Goal: Entertainment & Leisure: Consume media (video, audio)

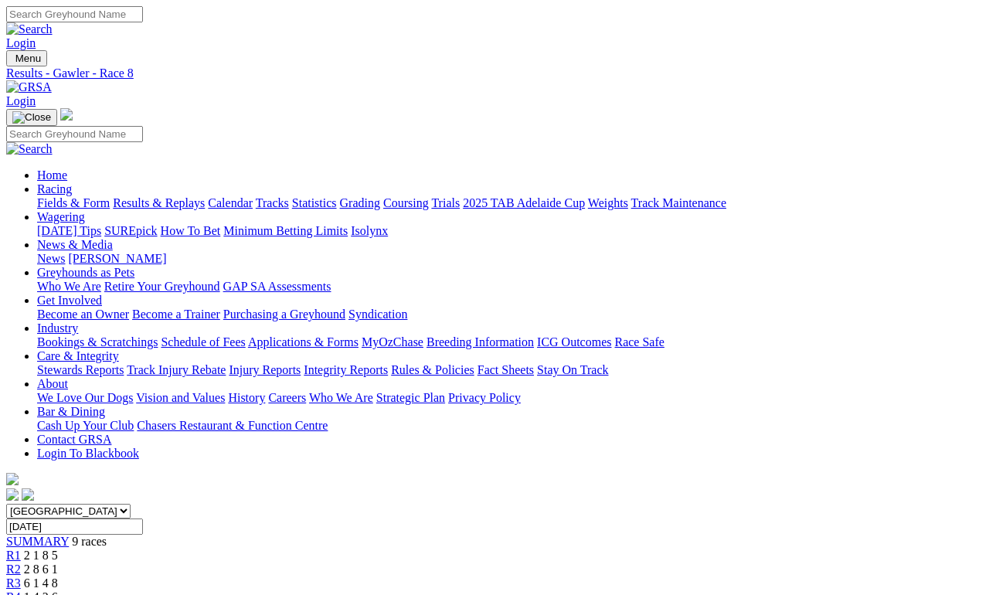
click at [189, 196] on link "Results & Replays" at bounding box center [159, 202] width 92 height 13
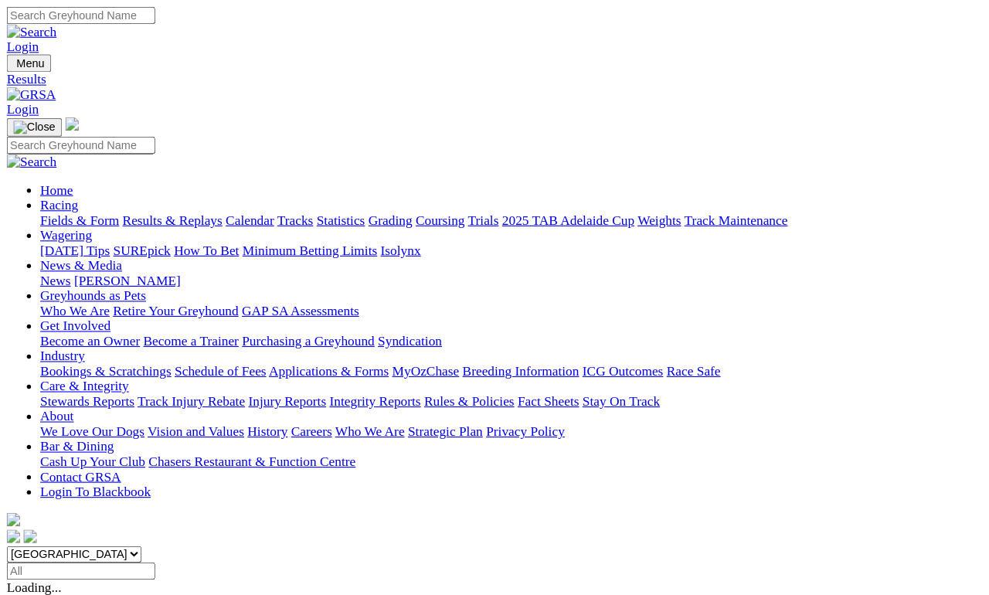
scroll to position [7, 0]
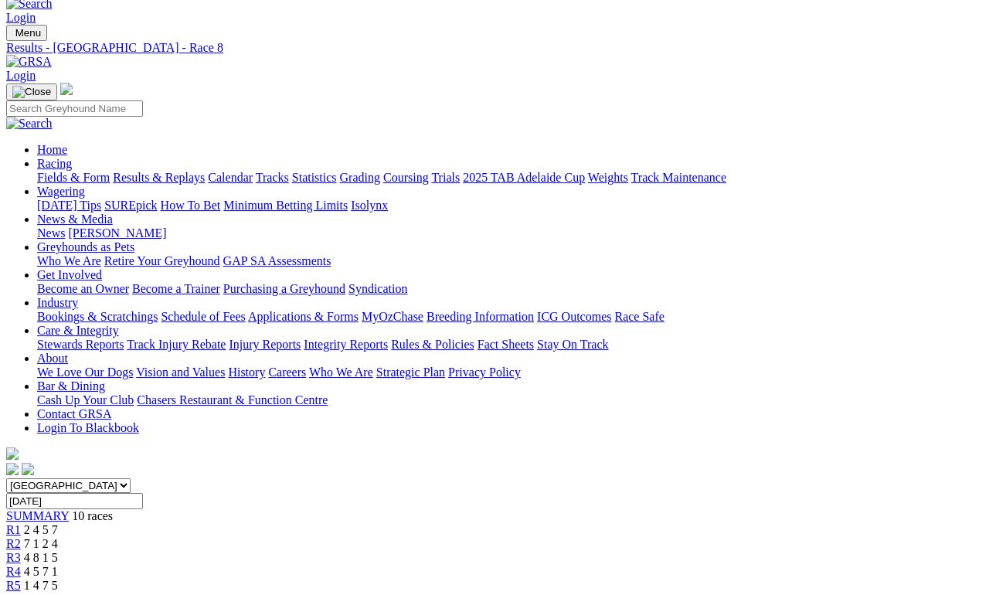
scroll to position [24, 0]
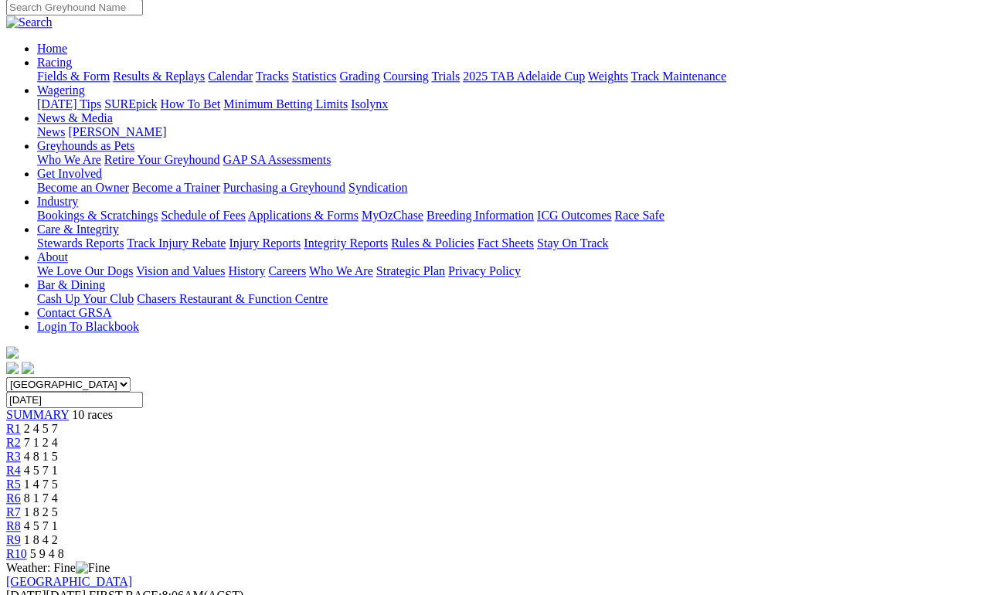
scroll to position [128, 0]
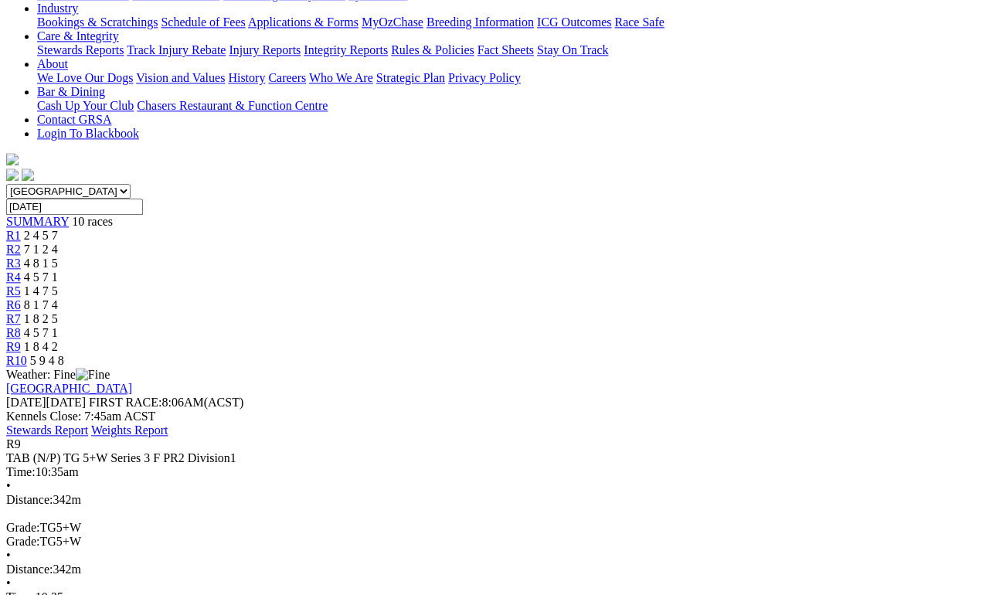
scroll to position [320, 0]
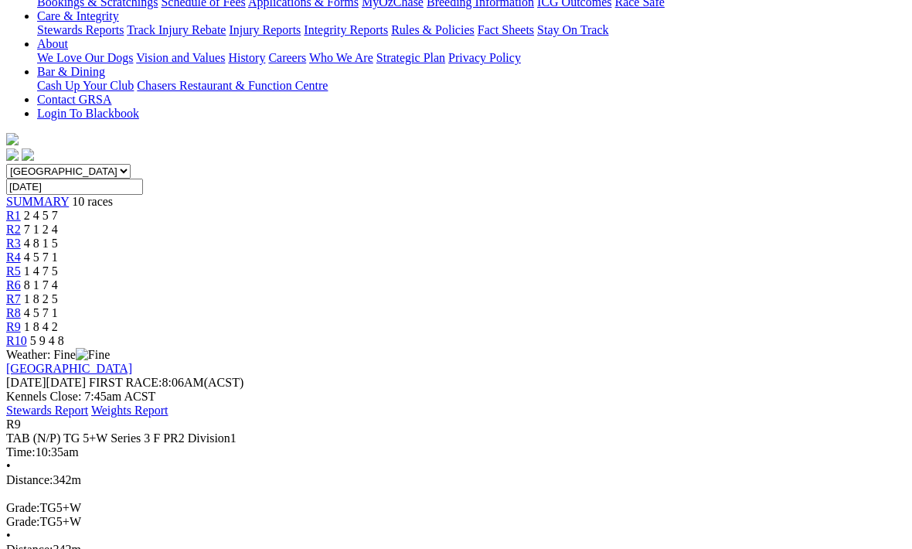
scroll to position [339, 0]
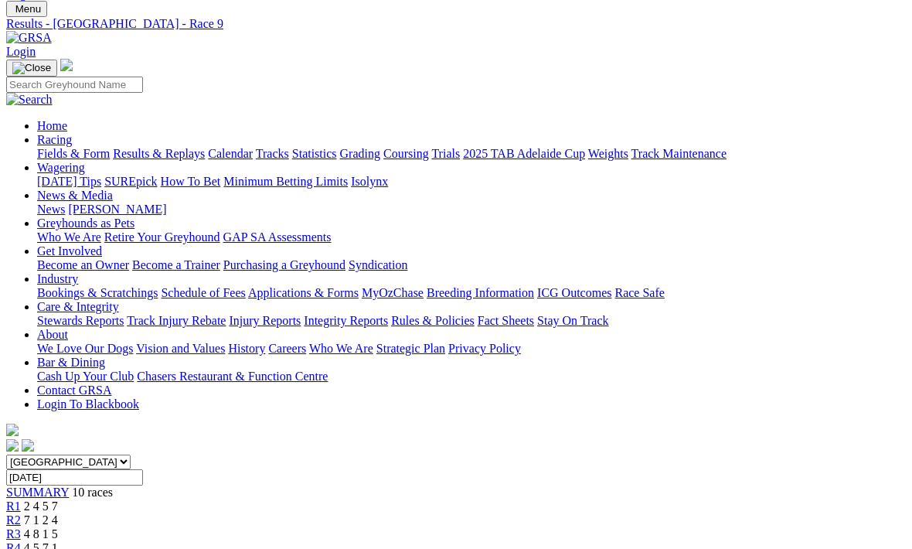
scroll to position [0, 0]
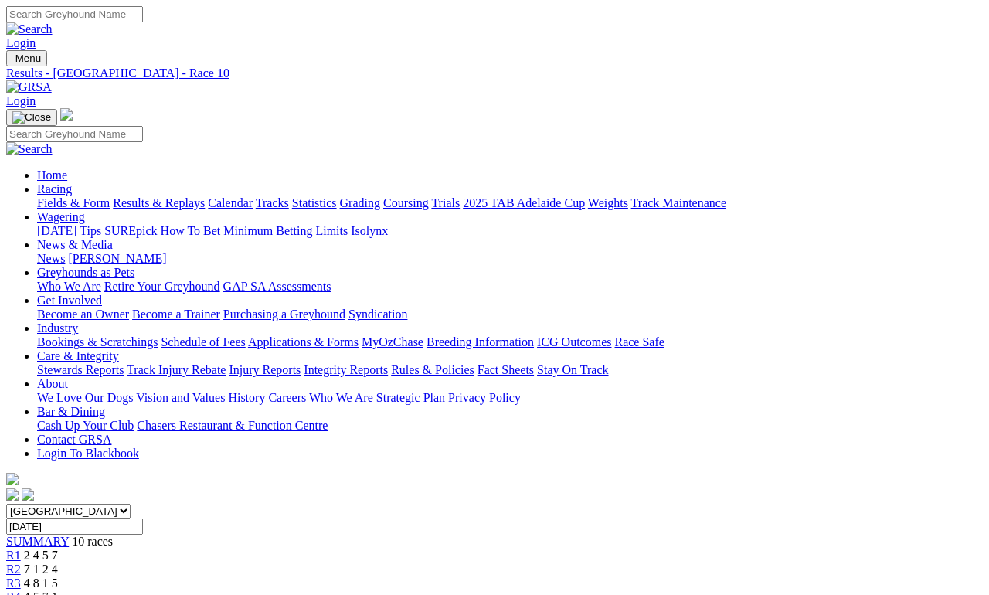
scroll to position [7, 0]
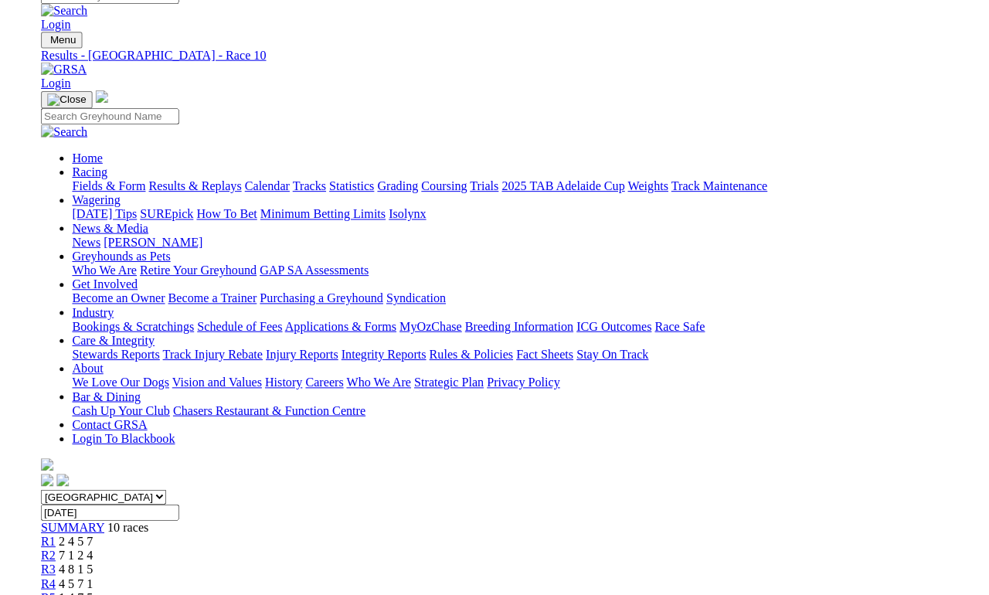
scroll to position [14, 0]
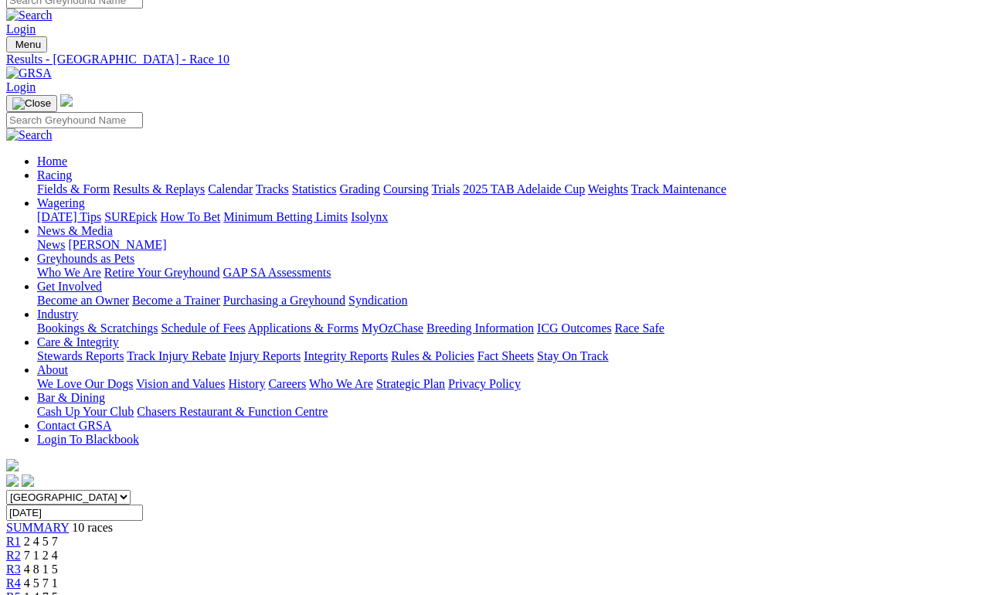
click at [69, 521] on span "SUMMARY" at bounding box center [37, 527] width 63 height 13
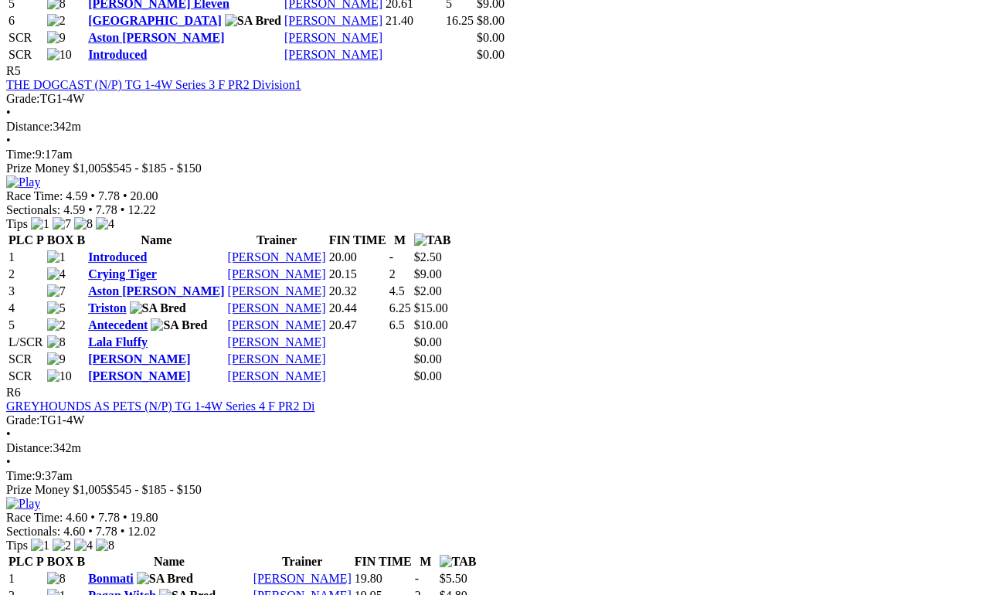
scroll to position [1978, 0]
